Goal: Check status

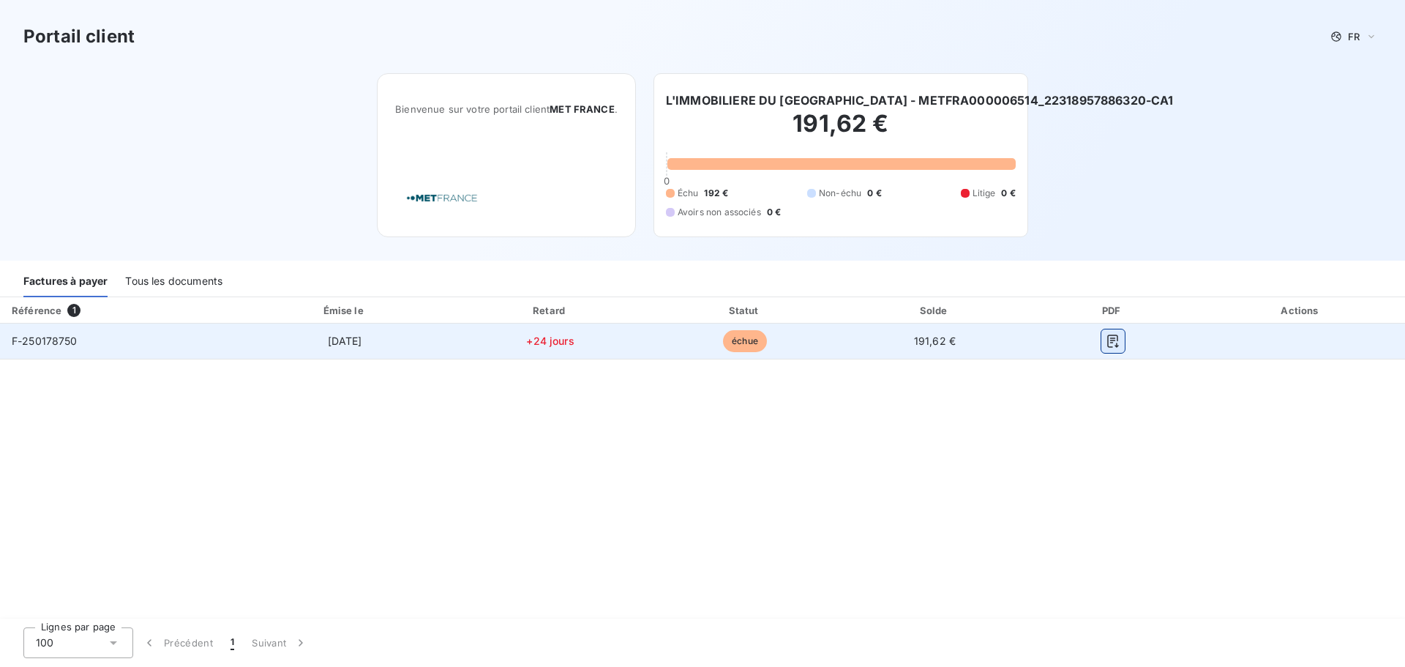
click at [1110, 339] on icon "button" at bounding box center [1113, 341] width 15 height 15
